Goal: Task Accomplishment & Management: Manage account settings

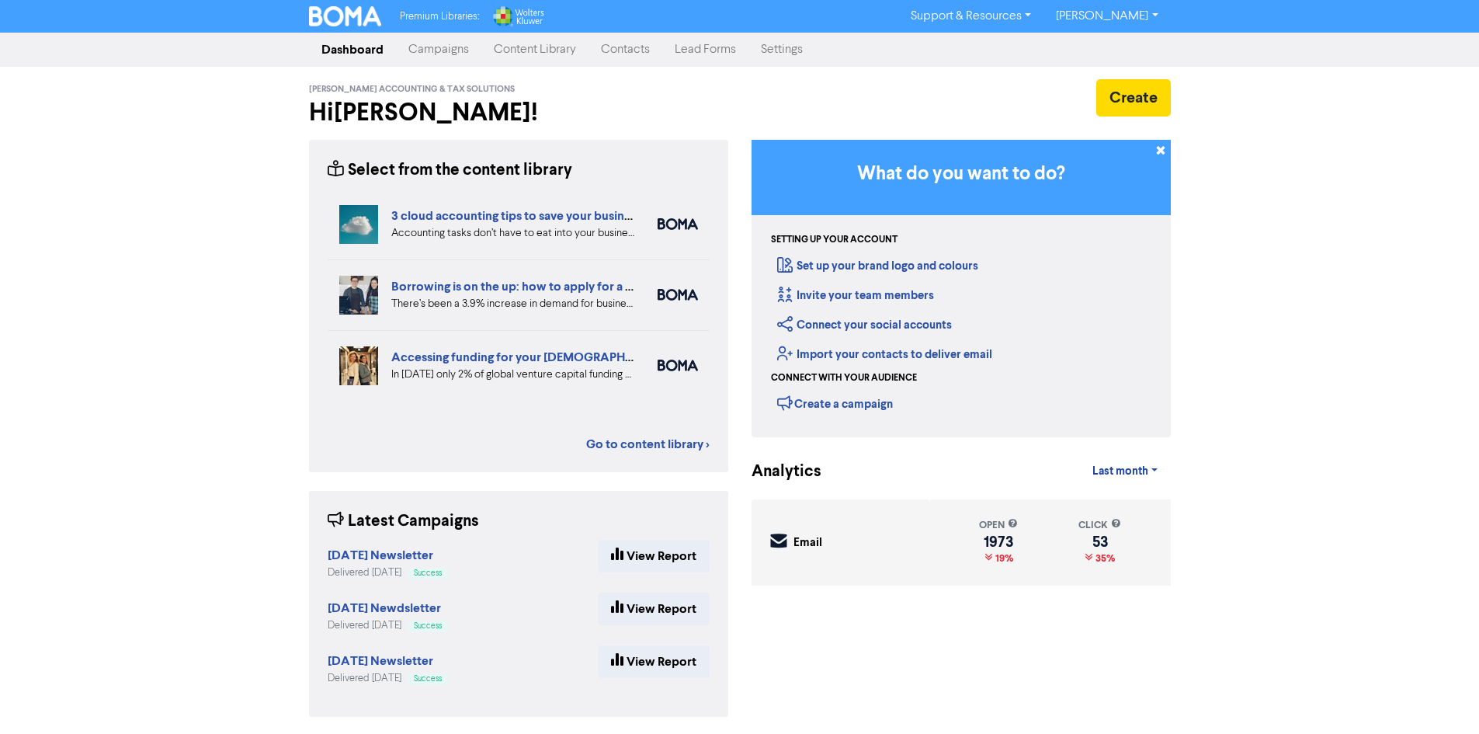
click at [608, 47] on link "Contacts" at bounding box center [626, 49] width 74 height 31
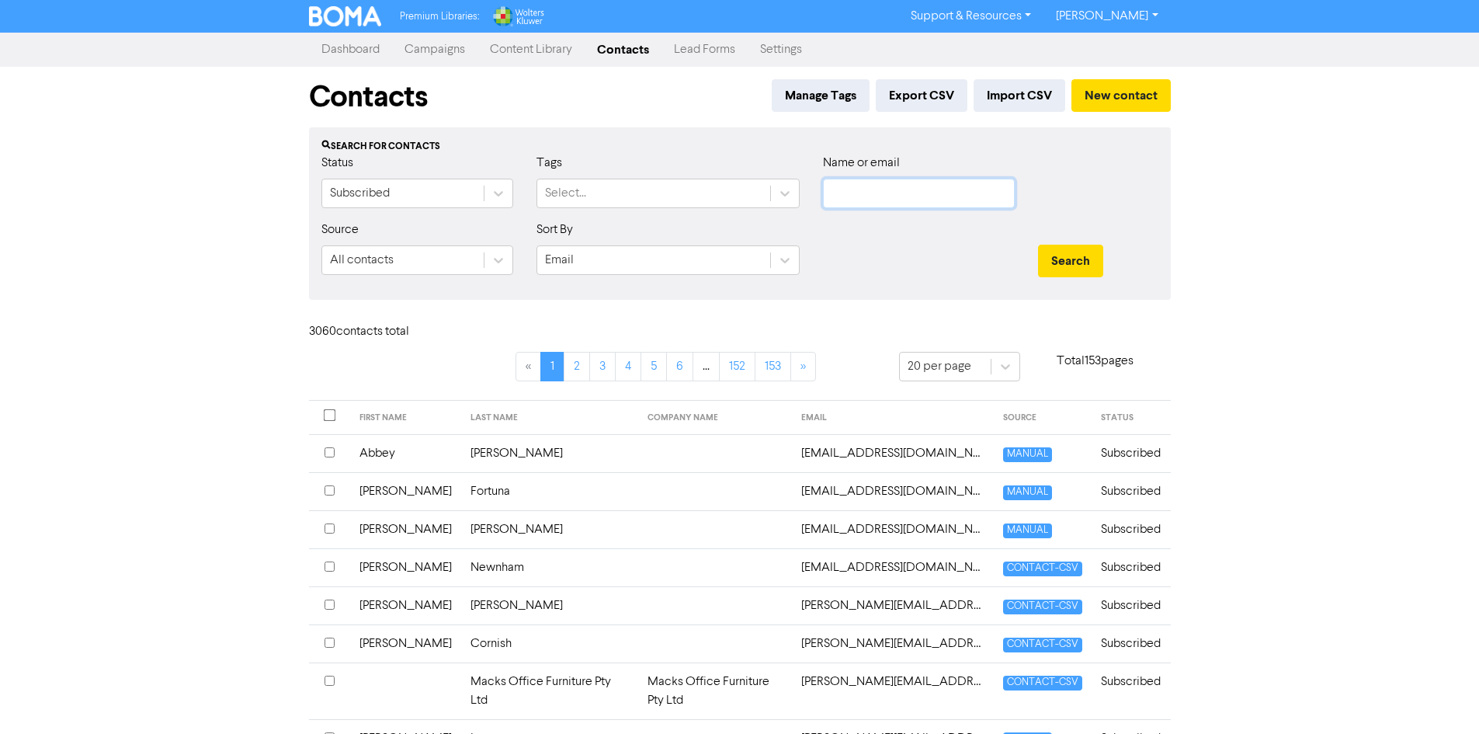
click at [928, 200] on input "text" at bounding box center [919, 194] width 192 height 30
click at [1038, 245] on button "Search" at bounding box center [1070, 261] width 65 height 33
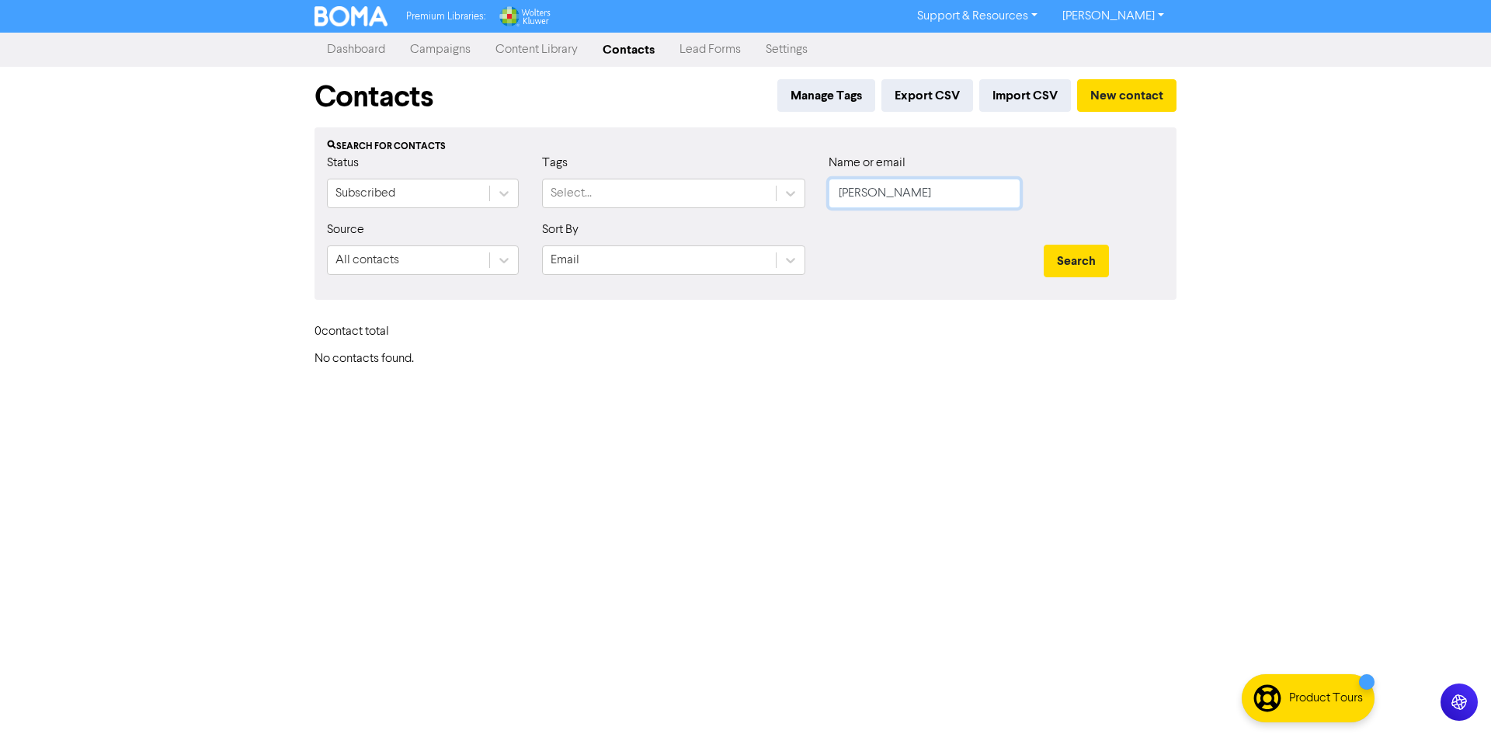
type input "[PERSON_NAME]"
click at [1044, 245] on button "Search" at bounding box center [1076, 261] width 65 height 33
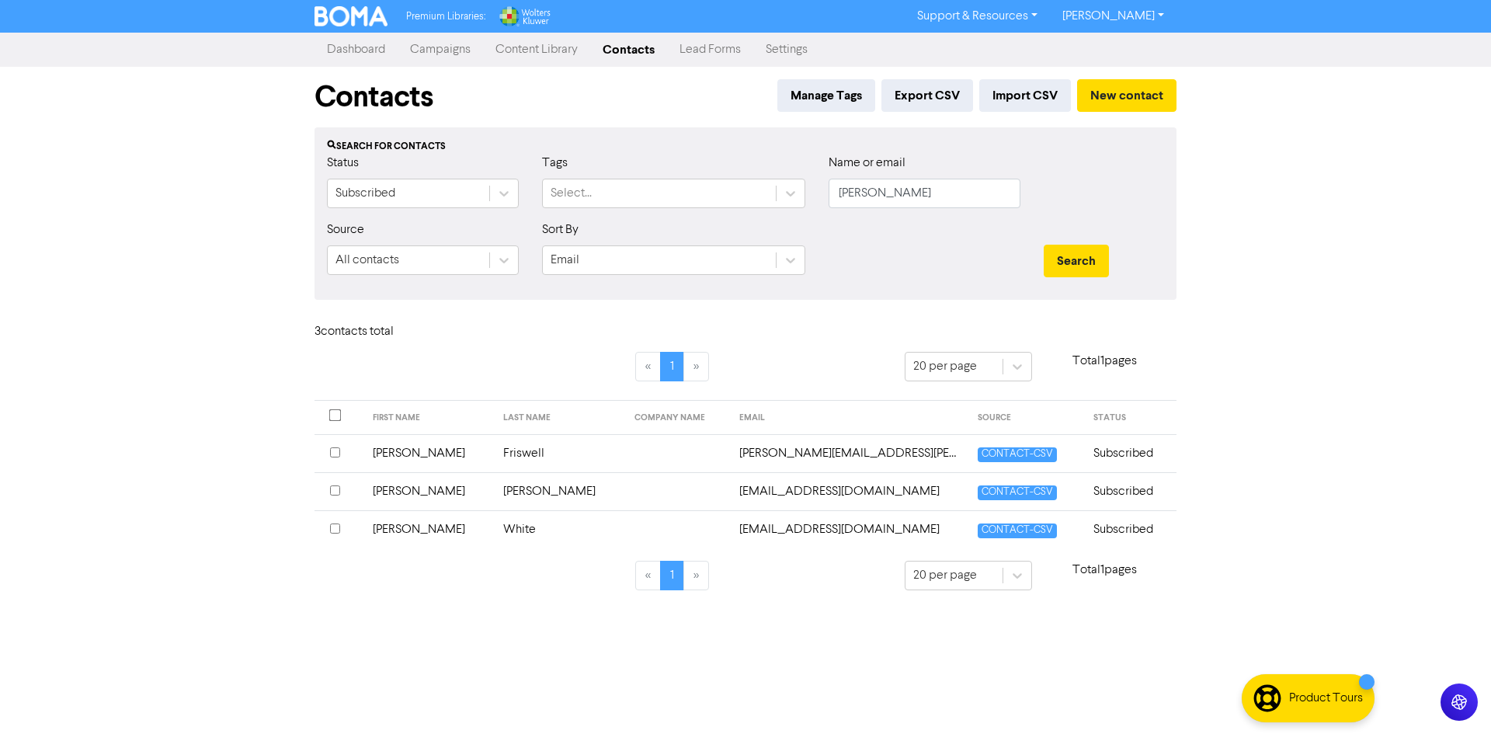
click at [336, 527] on input "checkbox" at bounding box center [335, 528] width 10 height 10
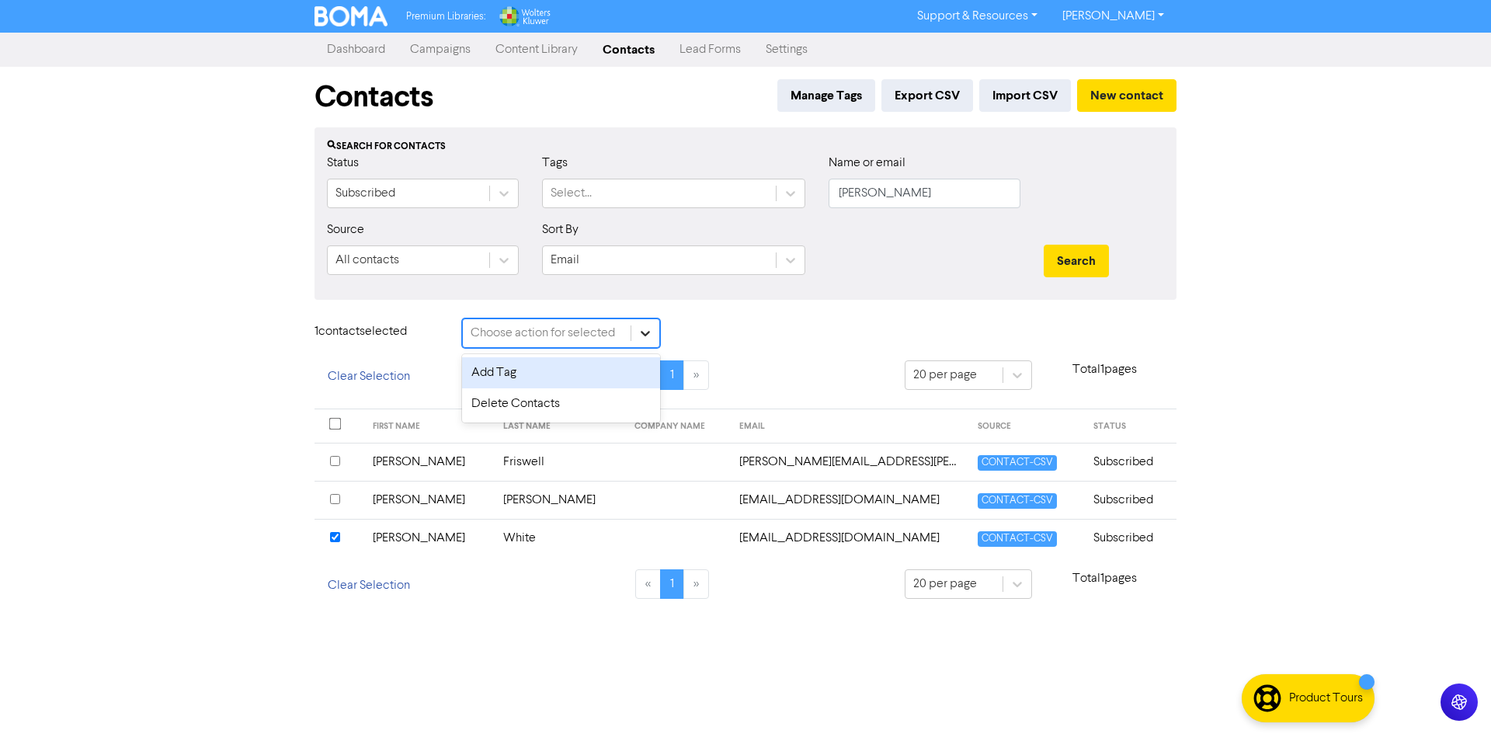
click at [641, 335] on icon at bounding box center [645, 333] width 16 height 16
click at [626, 400] on div "Delete Contacts" at bounding box center [561, 403] width 198 height 31
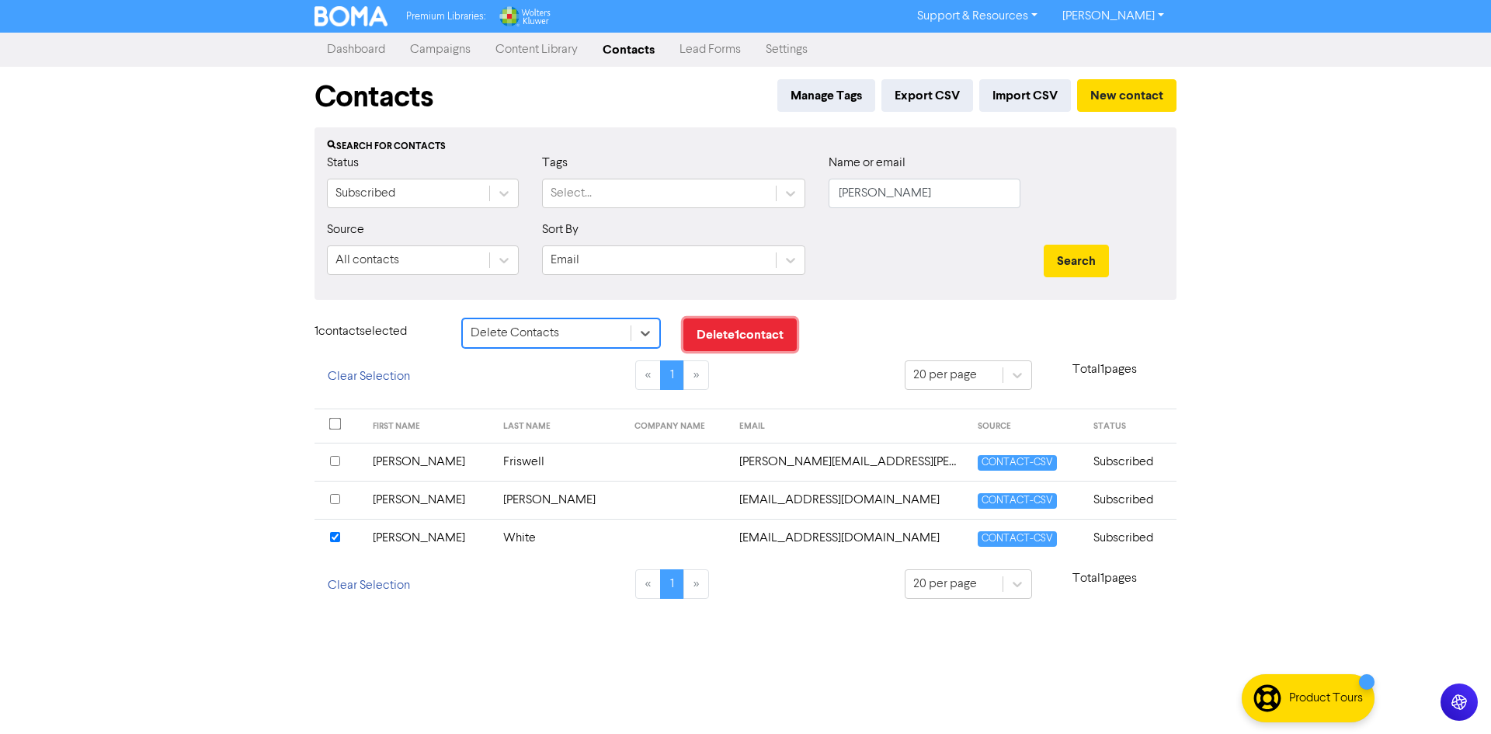
click at [743, 335] on button "Delete 1 contact" at bounding box center [739, 334] width 113 height 33
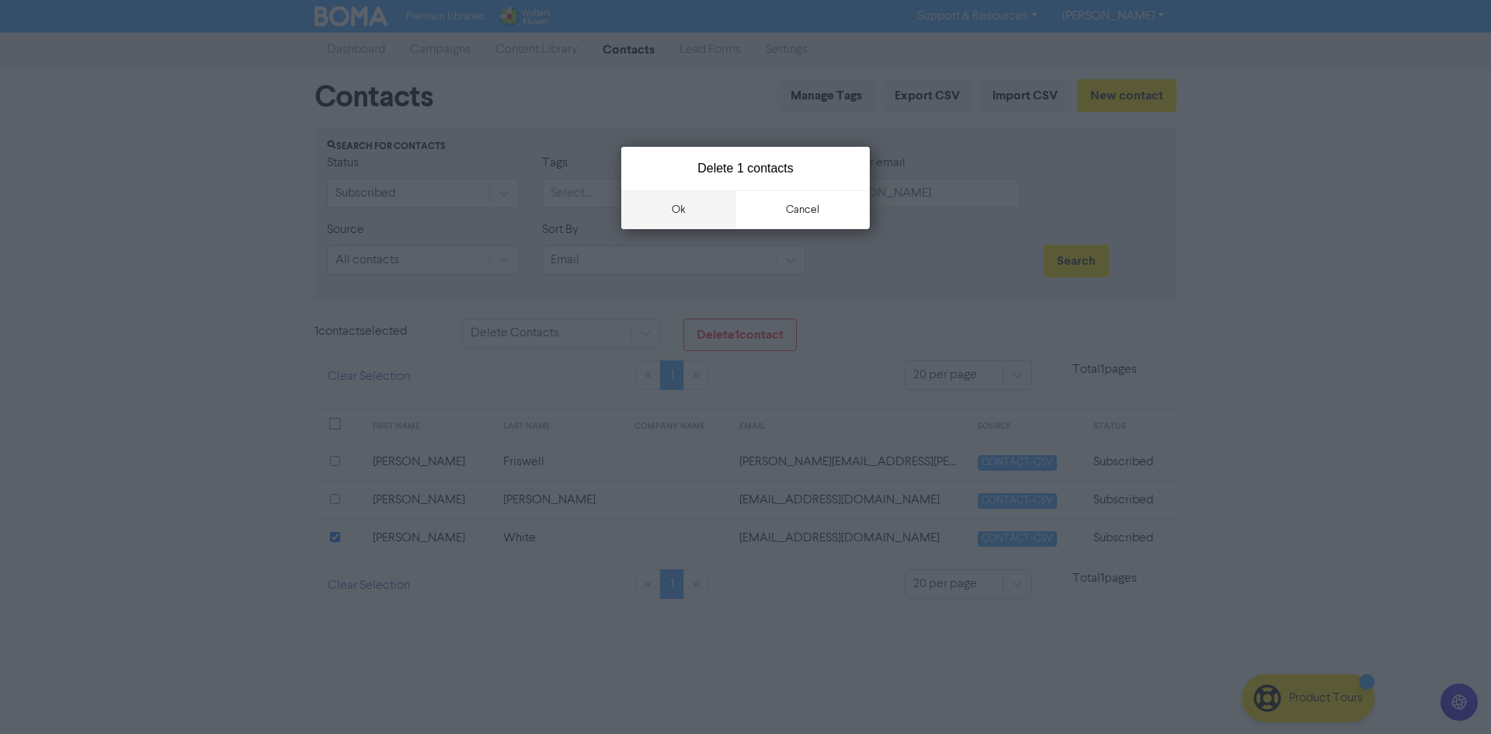
click at [654, 204] on button "ok" at bounding box center [678, 209] width 115 height 39
